Goal: Obtain resource: Obtain resource

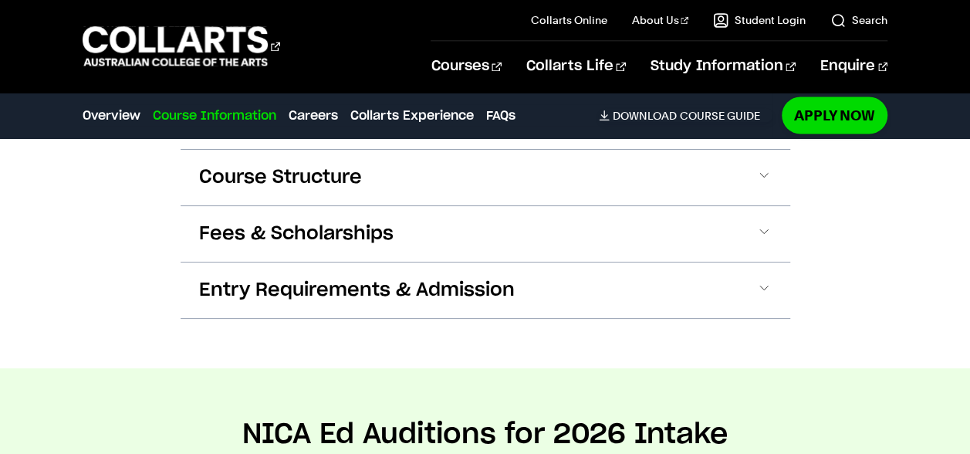
scroll to position [1346, 0]
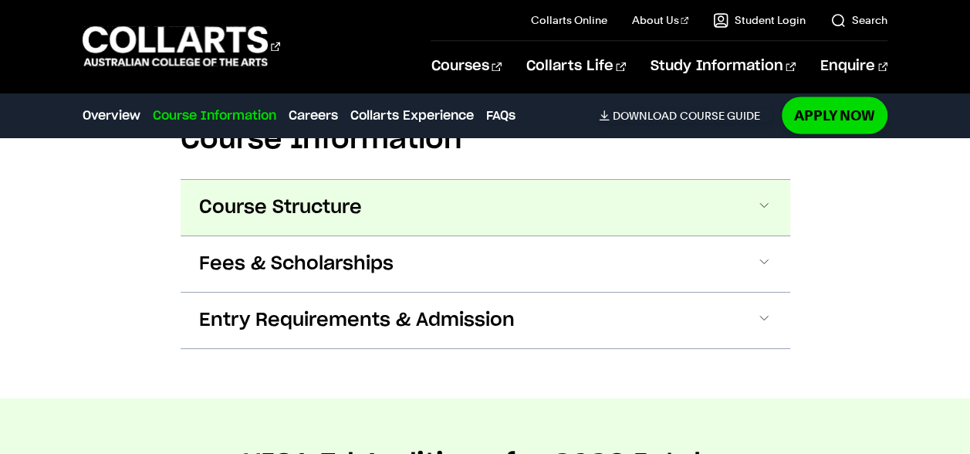
click at [400, 216] on button "Course Structure" at bounding box center [486, 208] width 610 height 56
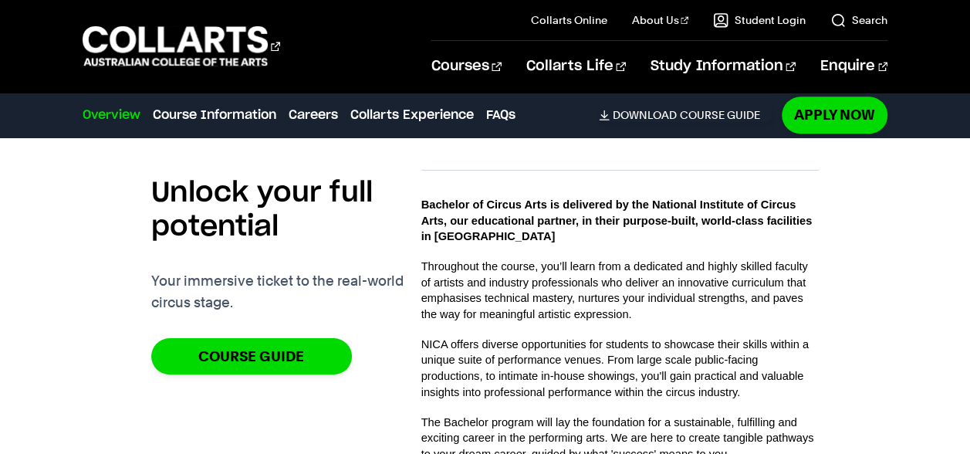
scroll to position [847, 0]
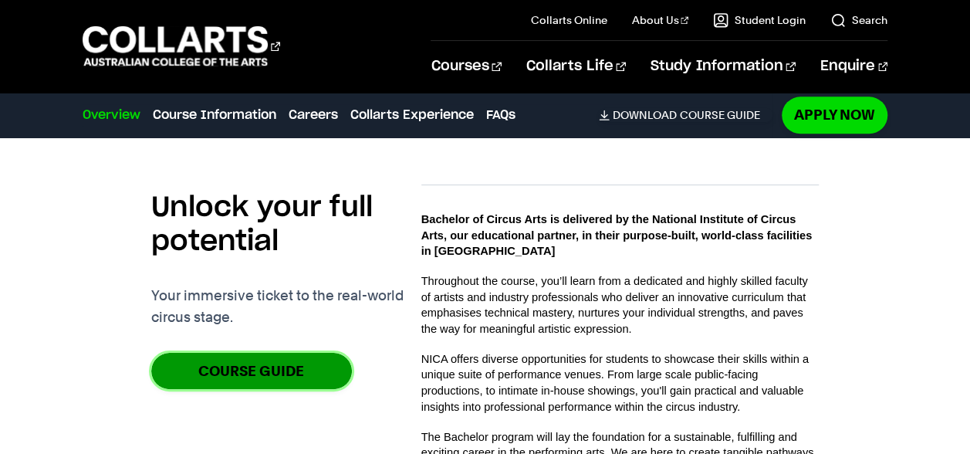
click at [198, 361] on link "Course Guide" at bounding box center [251, 371] width 201 height 36
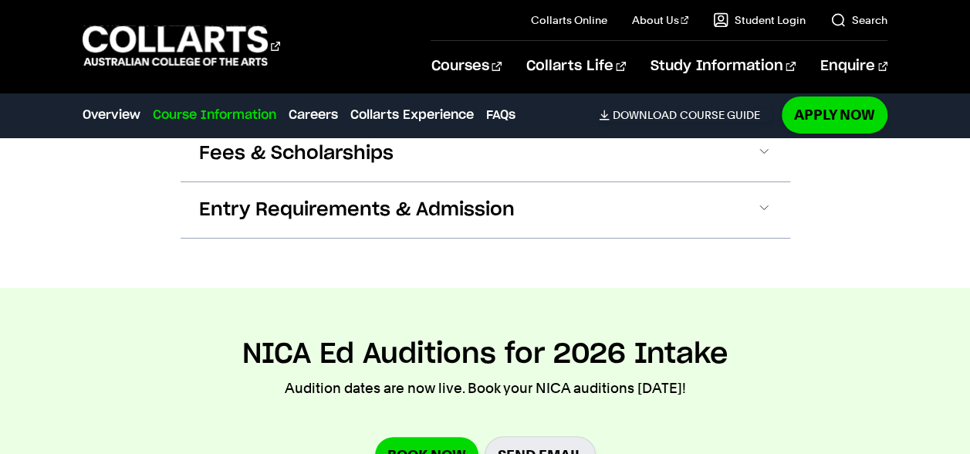
scroll to position [2592, 0]
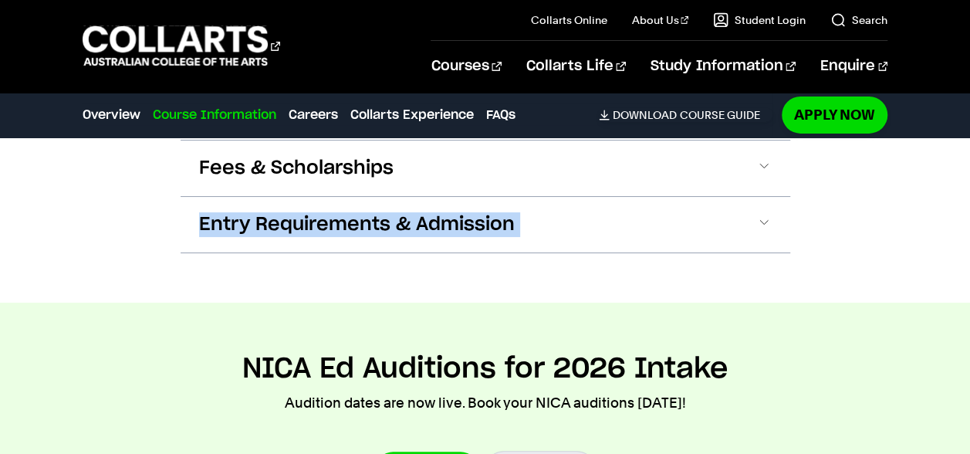
drag, startPoint x: 935, startPoint y: 209, endPoint x: 935, endPoint y: 193, distance: 16.2
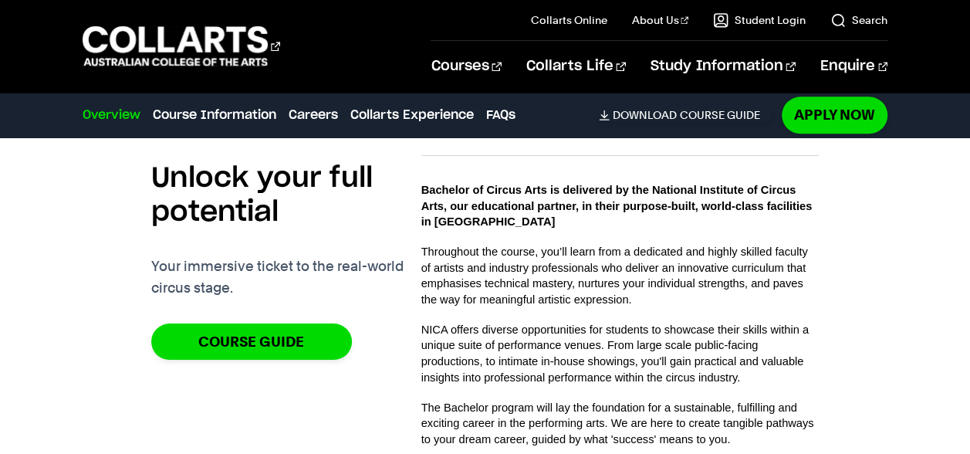
scroll to position [0, 0]
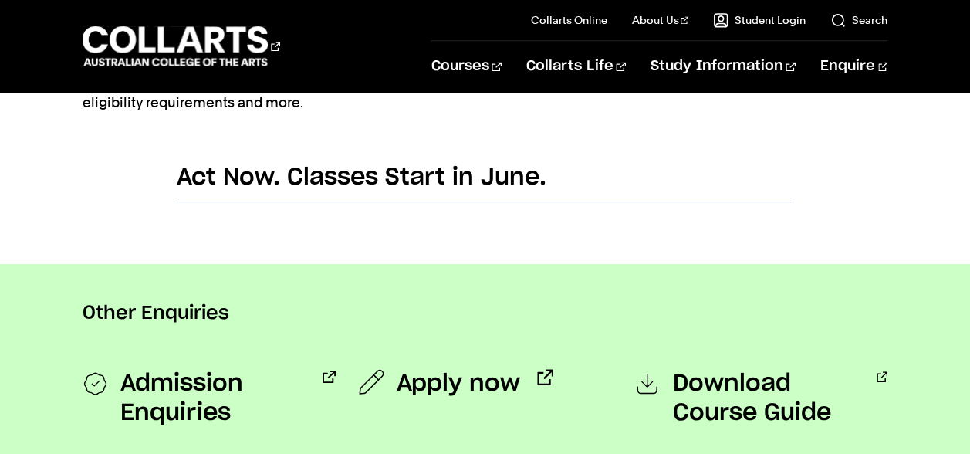
scroll to position [1070, 0]
